Goal: Task Accomplishment & Management: Use online tool/utility

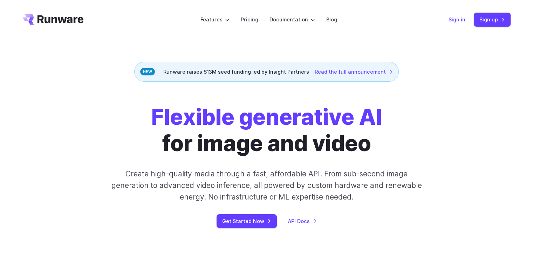
click at [460, 17] on link "Sign in" at bounding box center [456, 19] width 17 height 8
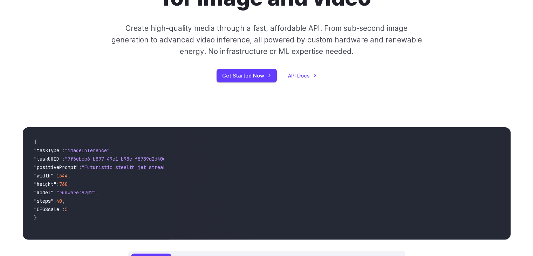
scroll to position [144, 0]
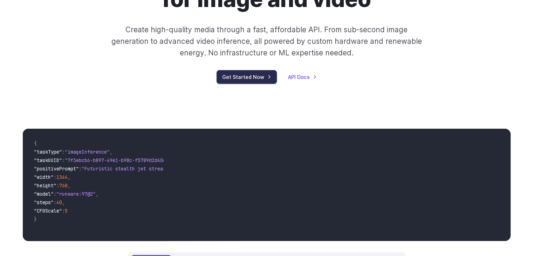
click at [258, 75] on link "Get Started Now" at bounding box center [247, 77] width 60 height 14
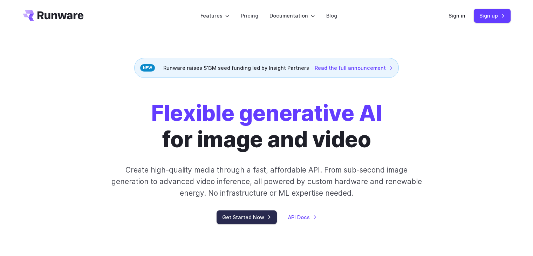
scroll to position [0, 0]
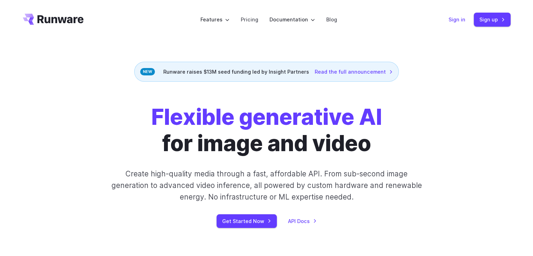
click at [462, 20] on link "Sign in" at bounding box center [456, 19] width 17 height 8
click at [498, 16] on link "Sign up" at bounding box center [492, 20] width 37 height 14
click at [457, 20] on link "Sign in" at bounding box center [456, 19] width 17 height 8
click at [245, 217] on link "Get Started Now" at bounding box center [247, 221] width 60 height 14
click at [485, 14] on link "Sign up" at bounding box center [492, 20] width 37 height 14
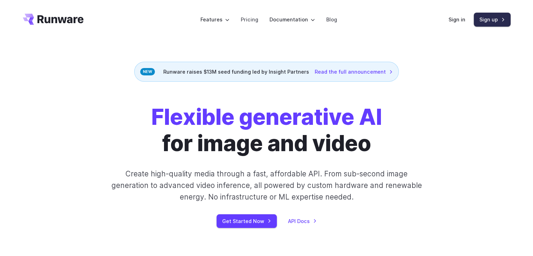
click at [489, 23] on link "Sign up" at bounding box center [492, 20] width 37 height 14
click at [456, 18] on link "Sign in" at bounding box center [456, 19] width 17 height 8
click at [483, 19] on link "Sign up" at bounding box center [492, 20] width 37 height 14
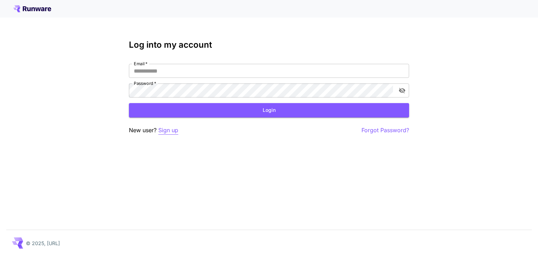
click at [163, 131] on p "Sign up" at bounding box center [168, 130] width 20 height 9
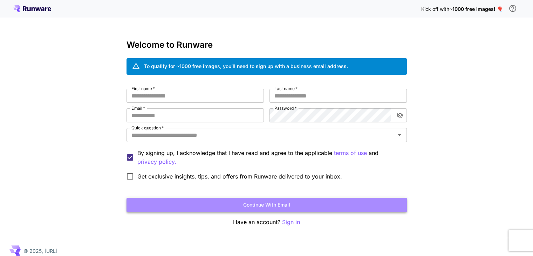
click at [261, 204] on button "Continue with email" at bounding box center [266, 205] width 280 height 14
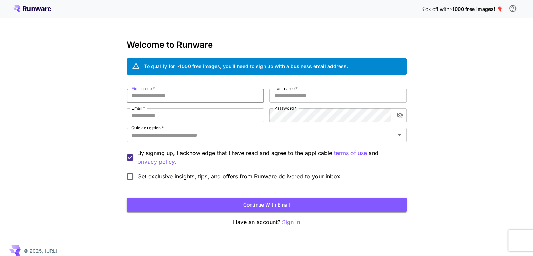
click at [148, 97] on input "First name   *" at bounding box center [194, 96] width 137 height 14
click at [151, 114] on input "Email   *" at bounding box center [194, 115] width 137 height 14
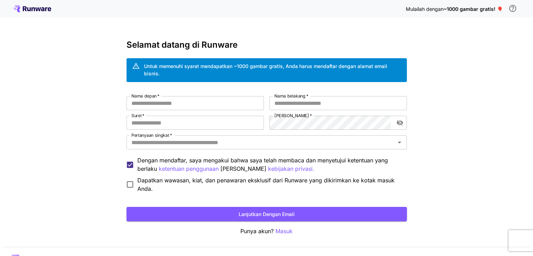
click at [259, 132] on div "Nama depan   * Nama depan   * Nama belakang   * Nama belakang   * Surel   * Sur…" at bounding box center [266, 144] width 280 height 97
click at [186, 102] on input "Nama depan   *" at bounding box center [194, 103] width 137 height 14
type input "**"
click at [188, 121] on input "Surel   *" at bounding box center [194, 123] width 137 height 14
type input "**********"
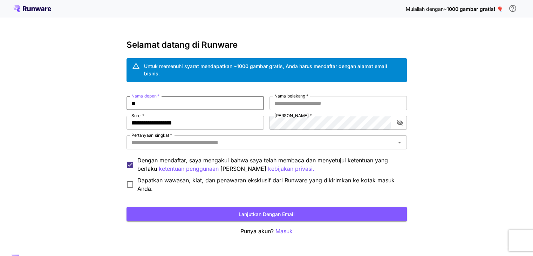
click at [154, 101] on input "**" at bounding box center [194, 103] width 137 height 14
type input "******"
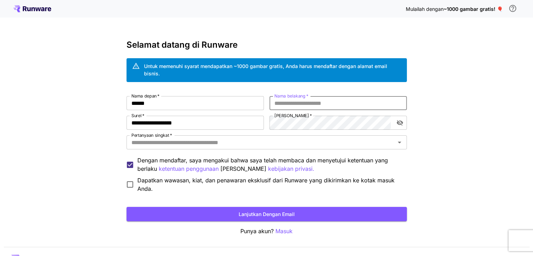
click at [284, 104] on input "Nama belakang   *" at bounding box center [337, 103] width 137 height 14
click at [401, 124] on icon "alihkan visibilitas kata sandi" at bounding box center [399, 123] width 6 height 6
type input "*******"
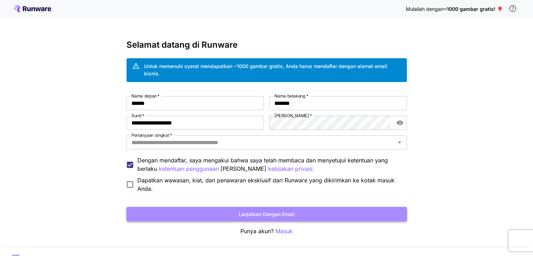
click at [286, 213] on font "Lanjutkan dengan email" at bounding box center [267, 214] width 56 height 6
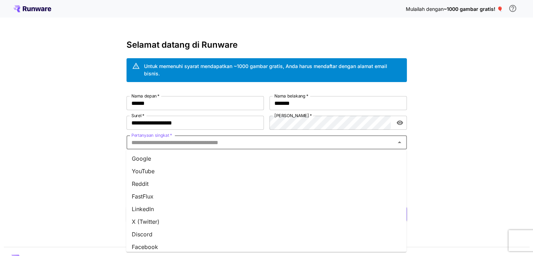
click at [246, 142] on input "Pertanyaan singkat   *" at bounding box center [261, 142] width 265 height 10
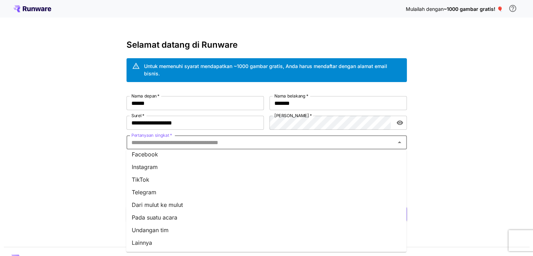
scroll to position [92, 0]
click at [194, 204] on li "Dari mulut ke mulut" at bounding box center [266, 205] width 280 height 13
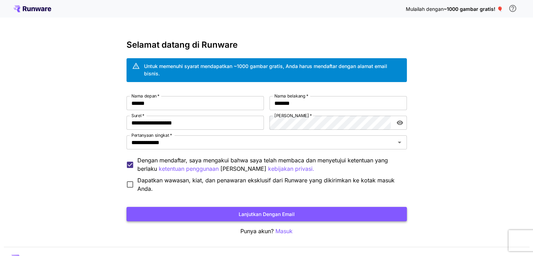
click at [211, 212] on button "Lanjutkan dengan email" at bounding box center [266, 214] width 280 height 14
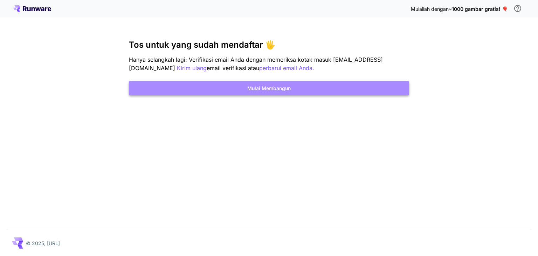
click at [306, 84] on button "Mulai Membangun" at bounding box center [269, 88] width 280 height 14
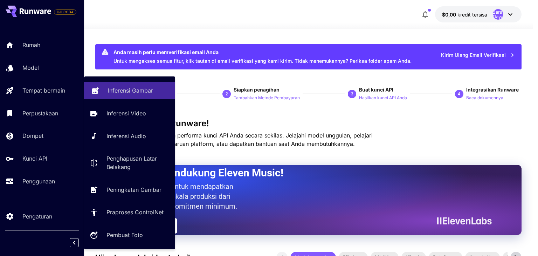
click at [103, 94] on link "Inferensi Gambar" at bounding box center [129, 90] width 91 height 17
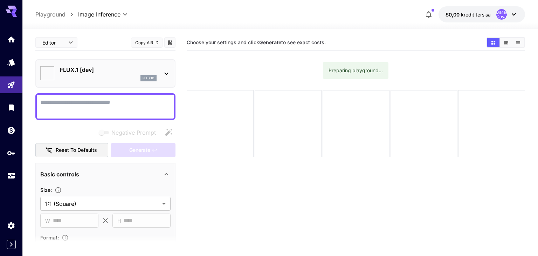
type input "**********"
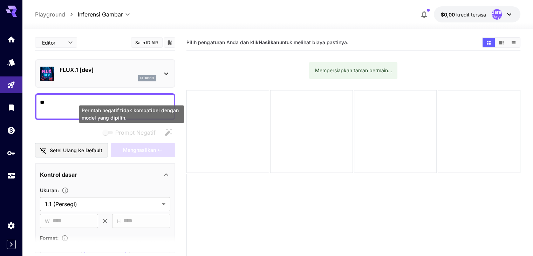
type textarea "*"
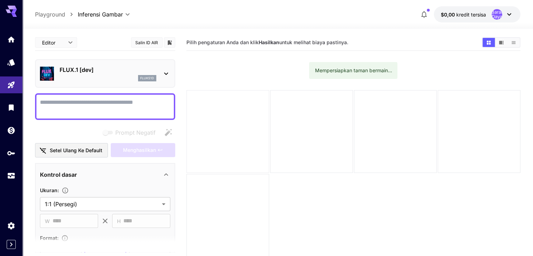
click at [193, 113] on div at bounding box center [227, 131] width 83 height 83
click at [117, 105] on textarea "Prompt Negatif" at bounding box center [105, 106] width 130 height 17
type textarea "*"
click at [83, 146] on font "Setel ulang ke default" at bounding box center [76, 150] width 53 height 9
click at [83, 150] on font "Setel ulang ke default" at bounding box center [76, 150] width 53 height 6
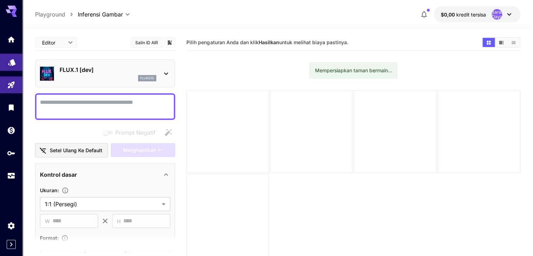
click at [13, 68] on link at bounding box center [11, 62] width 22 height 17
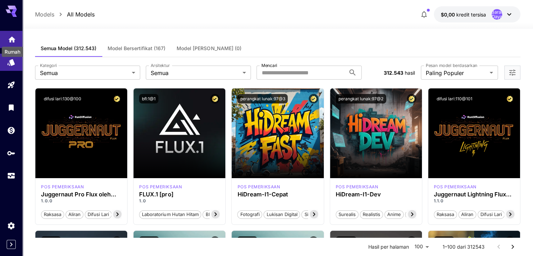
click at [10, 40] on icon "Rumah" at bounding box center [11, 37] width 7 height 6
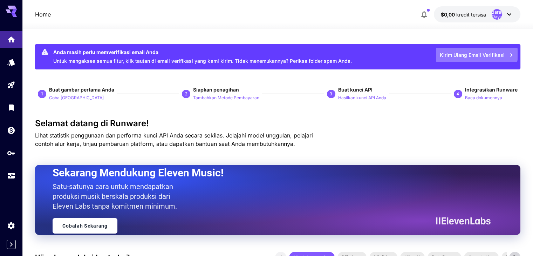
click at [474, 54] on font "Kirim Ulang Email Verifikasi" at bounding box center [472, 55] width 65 height 6
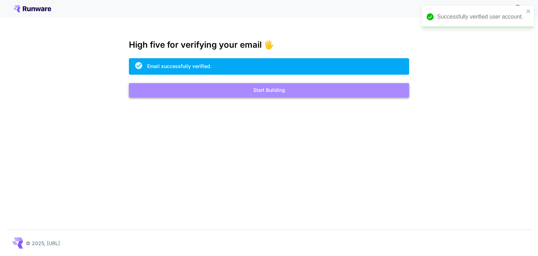
click at [232, 89] on button "Start Building" at bounding box center [269, 90] width 280 height 14
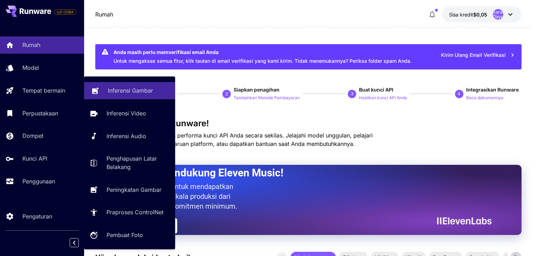
click at [109, 91] on font "Inferensi Gambar" at bounding box center [130, 90] width 45 height 7
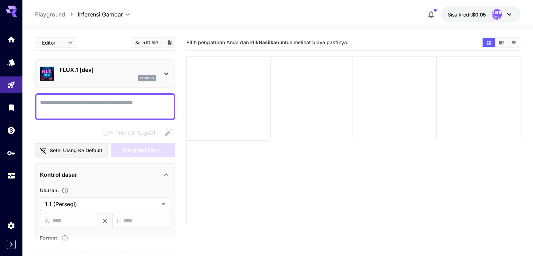
click at [124, 102] on textarea "Prompt Negatif" at bounding box center [105, 106] width 130 height 17
type textarea "*"
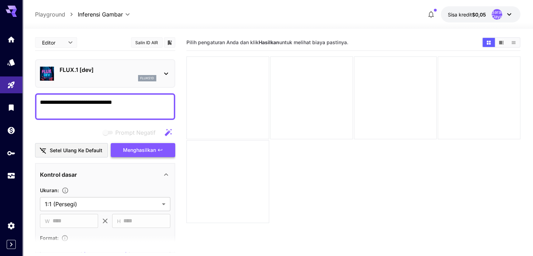
type textarea "**********"
click at [139, 145] on button "Menghasilkan" at bounding box center [143, 150] width 64 height 14
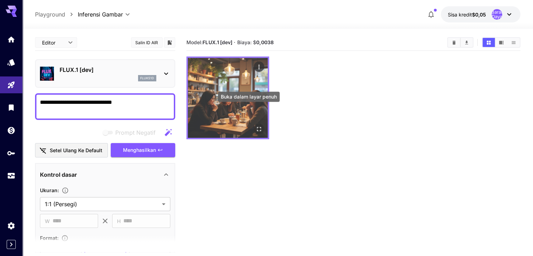
click at [255, 125] on icon "Buka dalam layar penuh" at bounding box center [258, 128] width 7 height 7
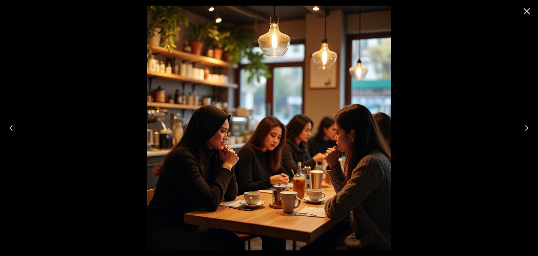
click at [524, 9] on icon "Close" at bounding box center [526, 11] width 11 height 11
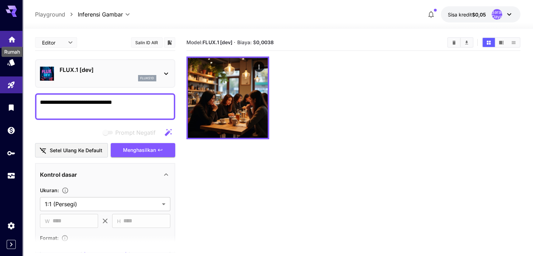
click at [9, 39] on icon "Rumah" at bounding box center [12, 37] width 8 height 8
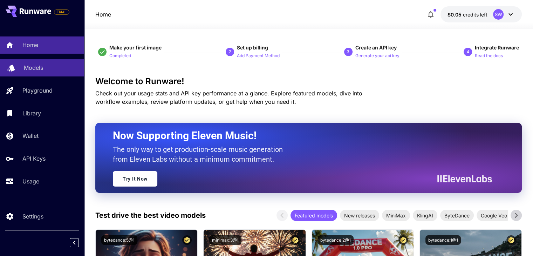
click at [54, 67] on div "Models" at bounding box center [51, 67] width 55 height 8
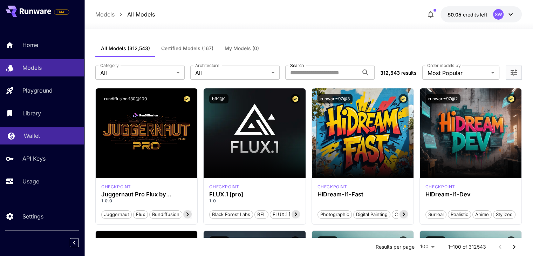
click at [39, 139] on p "Wallet" at bounding box center [32, 135] width 16 height 8
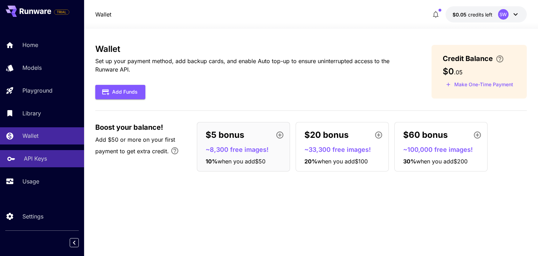
click at [41, 155] on link "API Keys" at bounding box center [42, 158] width 84 height 17
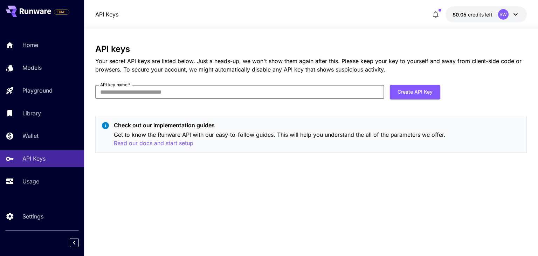
click at [298, 89] on input "API key name   *" at bounding box center [239, 92] width 289 height 14
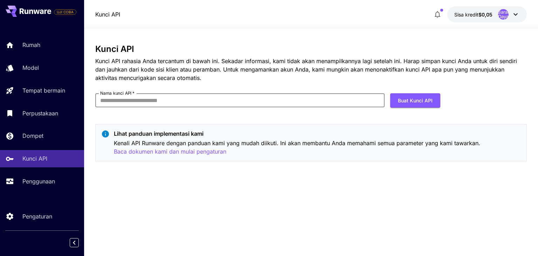
click at [167, 103] on input "Nama kunci API   *" at bounding box center [239, 100] width 289 height 14
type input "**********"
click at [420, 101] on font "Buat Kunci API" at bounding box center [415, 100] width 35 height 6
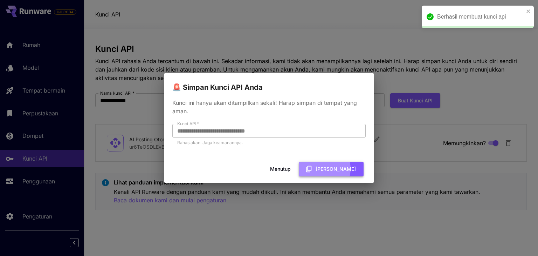
click at [335, 169] on font "Salin Kunci" at bounding box center [336, 169] width 40 height 6
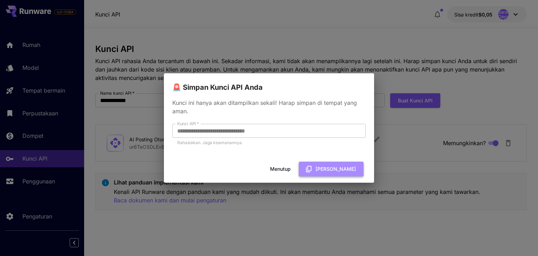
click at [346, 169] on font "Salin Kunci" at bounding box center [336, 169] width 40 height 6
